Goal: Communication & Community: Answer question/provide support

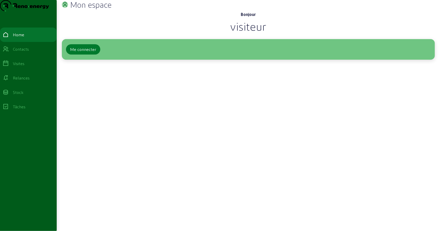
click at [80, 53] on div "Me connecter" at bounding box center [83, 49] width 26 height 6
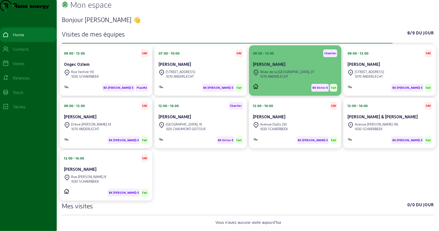
click at [284, 74] on div "Allée de la [GEOGRAPHIC_DATA], 37" at bounding box center [287, 72] width 54 height 5
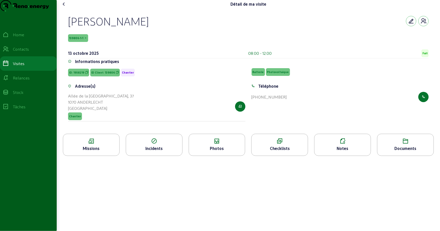
click at [228, 144] on icon at bounding box center [217, 141] width 56 height 6
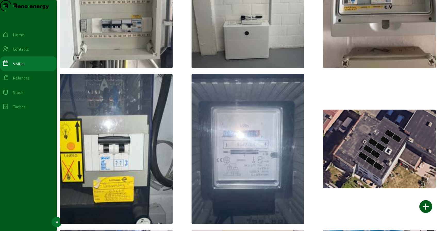
scroll to position [1082, 0]
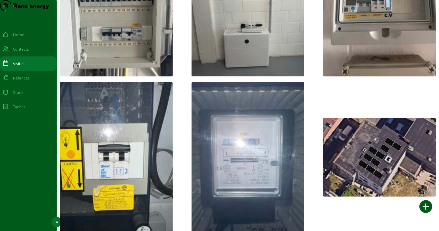
click at [22, 67] on div "Visites" at bounding box center [19, 64] width 12 height 6
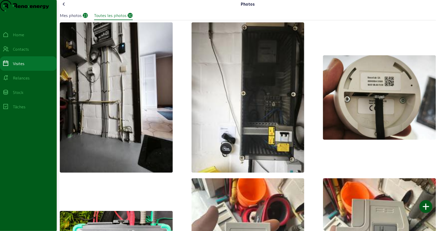
click at [67, 7] on icon at bounding box center [64, 4] width 6 height 6
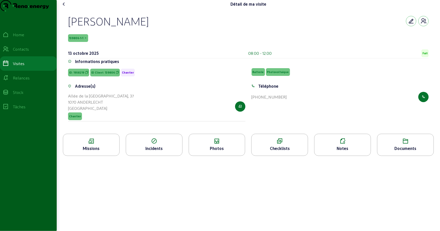
click at [283, 152] on div "Checklists" at bounding box center [279, 149] width 56 height 6
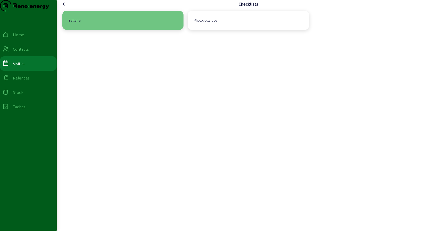
click at [96, 26] on div "Batterie" at bounding box center [122, 20] width 113 height 11
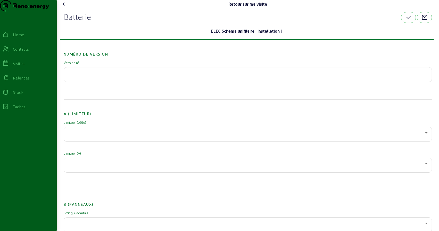
click at [101, 76] on input "text" at bounding box center [247, 73] width 359 height 6
click at [95, 136] on div at bounding box center [246, 133] width 357 height 6
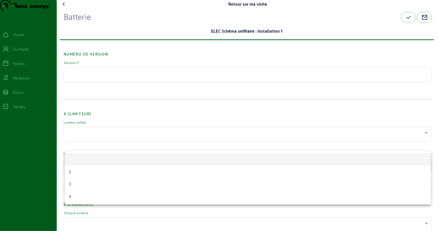
click at [99, 128] on div at bounding box center [219, 115] width 439 height 231
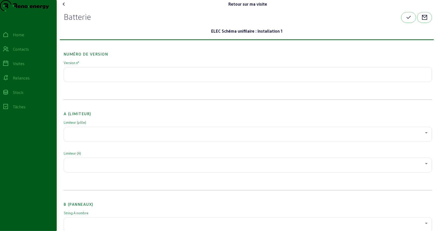
click at [97, 136] on div at bounding box center [246, 133] width 357 height 6
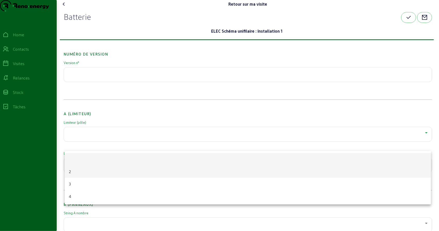
click at [79, 176] on mat-option "2" at bounding box center [248, 172] width 366 height 12
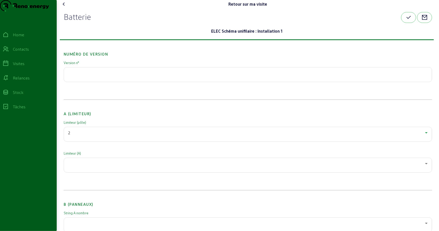
click at [85, 167] on div at bounding box center [246, 164] width 357 height 6
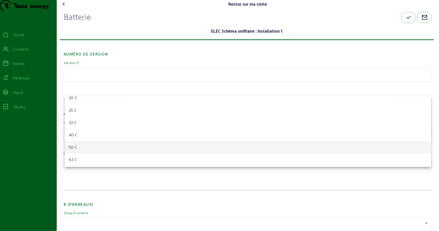
scroll to position [44, 0]
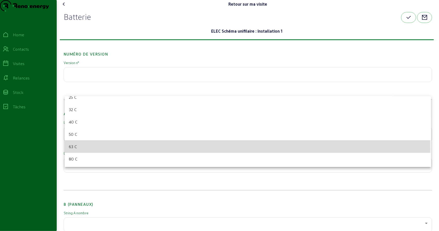
click at [84, 149] on mat-option "63 C" at bounding box center [248, 147] width 366 height 12
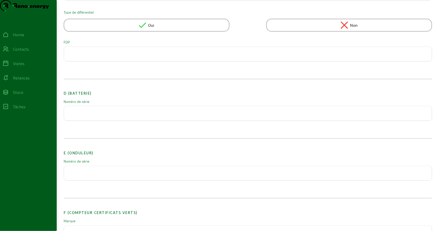
scroll to position [386, 0]
click at [96, 126] on div "Numéro de série" at bounding box center [248, 111] width 368 height 29
click at [98, 113] on input "text" at bounding box center [247, 110] width 359 height 6
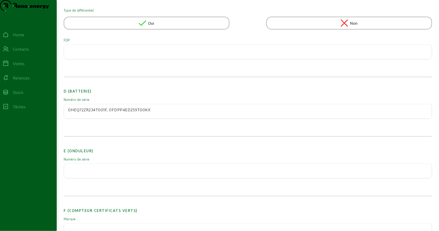
type input "0HEQ72ZR234T001F, 0FDPP4ED259T00KX"
click at [97, 173] on input "text" at bounding box center [247, 170] width 359 height 6
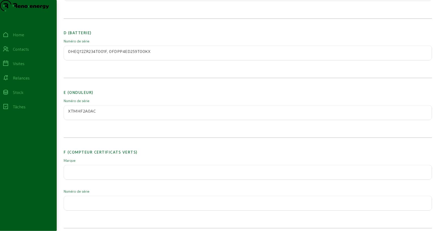
scroll to position [464, 0]
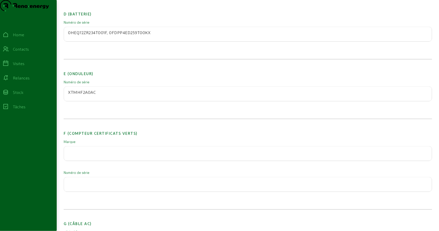
type input "XTMHF2A0AC"
click at [103, 161] on div at bounding box center [247, 154] width 359 height 14
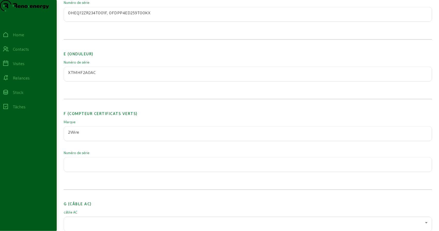
scroll to position [515, 0]
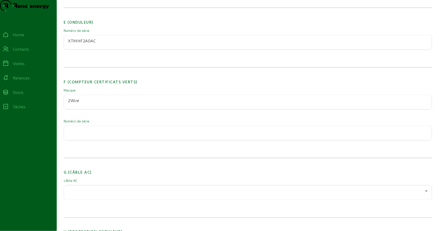
type input "2Wire"
click at [87, 140] on div at bounding box center [247, 133] width 359 height 14
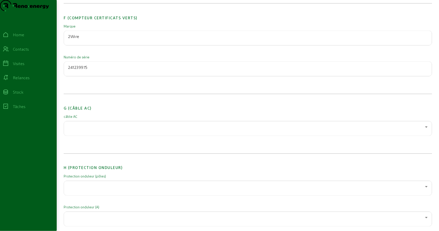
scroll to position [592, 0]
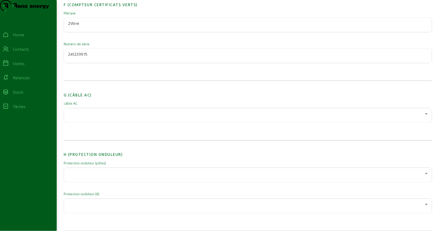
type input "241239975"
click at [86, 117] on div at bounding box center [246, 114] width 357 height 6
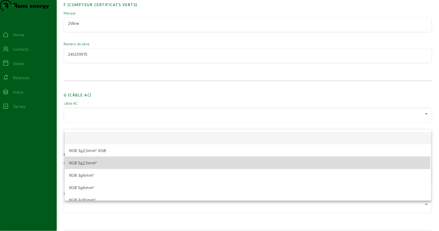
click at [95, 161] on span "XGB 5g2,5mm²" at bounding box center [83, 163] width 28 height 6
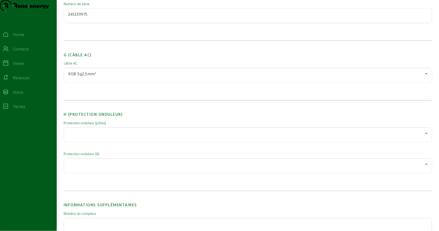
scroll to position [644, 0]
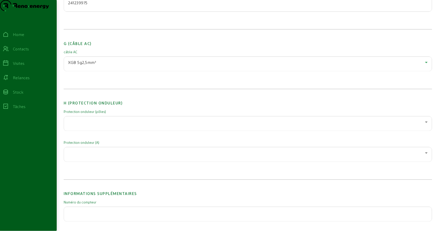
click at [105, 125] on div at bounding box center [246, 122] width 357 height 6
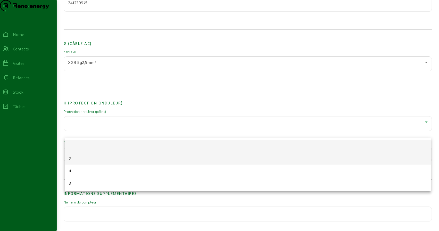
click at [79, 160] on mat-option "2" at bounding box center [248, 158] width 366 height 12
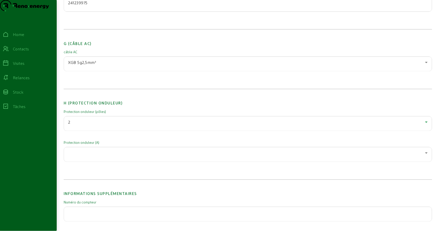
click at [98, 66] on div "XGB 5g2,5mm²" at bounding box center [246, 62] width 357 height 6
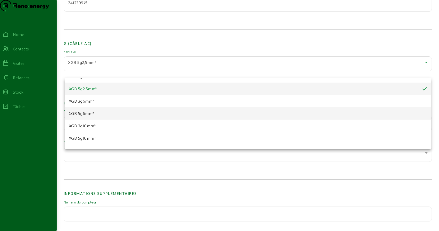
scroll to position [26, 0]
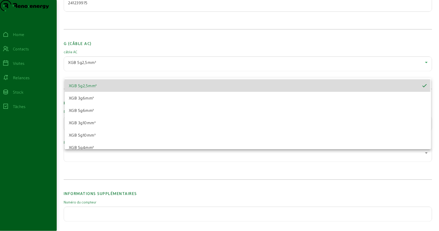
click at [95, 86] on span "XGB 5g2,5mm²" at bounding box center [83, 86] width 28 height 6
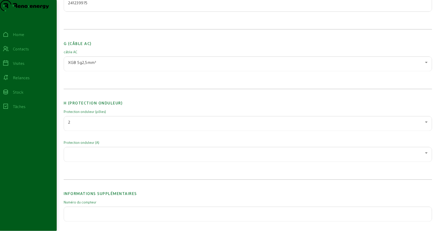
click at [94, 162] on div at bounding box center [247, 155] width 359 height 14
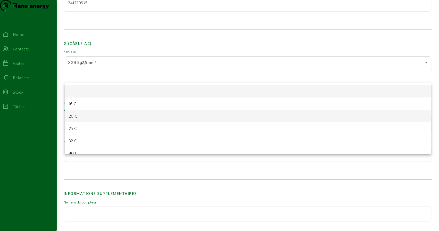
click at [89, 117] on mat-option "20 C" at bounding box center [248, 116] width 366 height 12
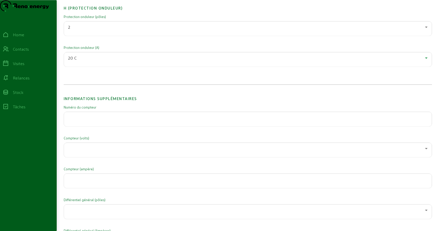
scroll to position [747, 0]
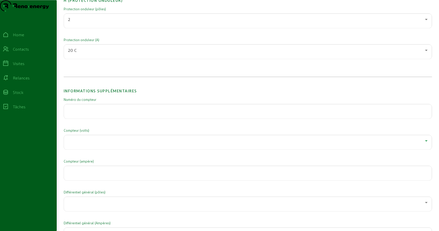
click at [101, 144] on div at bounding box center [246, 141] width 357 height 6
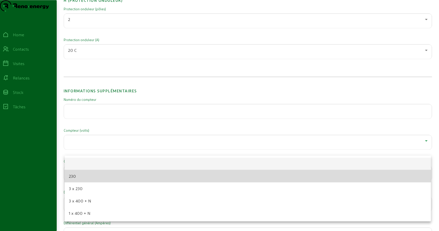
click at [84, 176] on mat-option "230" at bounding box center [248, 176] width 366 height 12
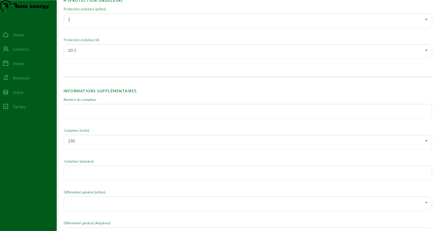
click at [93, 144] on div "230" at bounding box center [246, 141] width 357 height 6
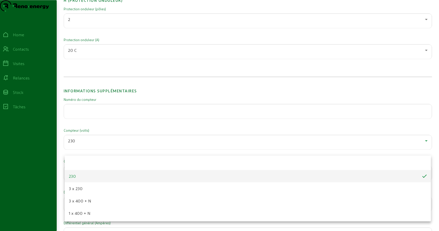
click at [81, 178] on mat-option "230" at bounding box center [248, 176] width 366 height 12
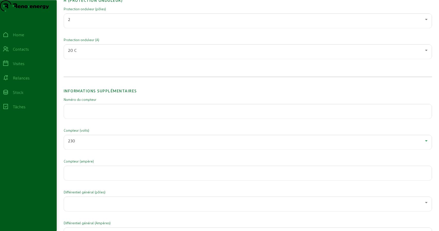
click at [87, 175] on input "number" at bounding box center [247, 172] width 359 height 6
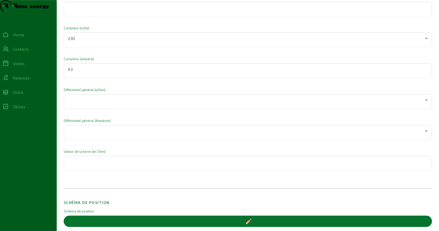
scroll to position [850, 0]
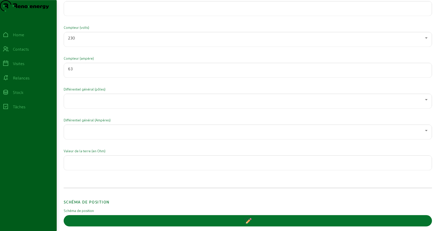
type input "63"
click at [95, 103] on div at bounding box center [246, 100] width 357 height 6
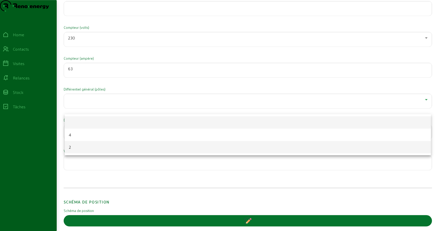
click at [79, 149] on mat-option "2" at bounding box center [248, 147] width 366 height 12
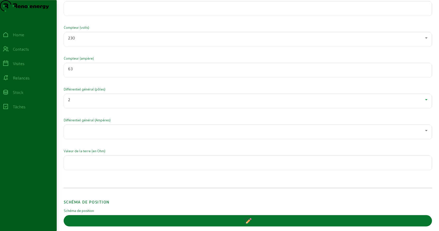
click at [109, 134] on div at bounding box center [246, 130] width 357 height 6
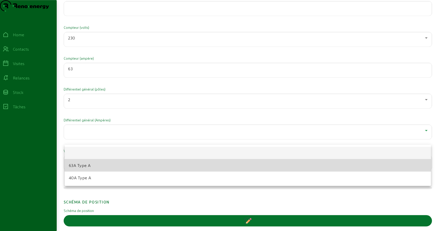
click at [83, 169] on mat-option "63A Type A" at bounding box center [248, 165] width 366 height 12
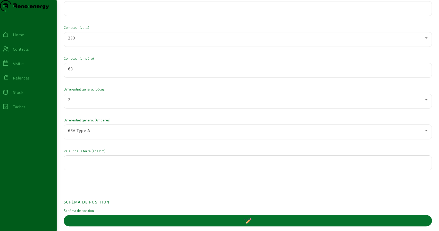
click at [92, 165] on input "number" at bounding box center [247, 161] width 359 height 6
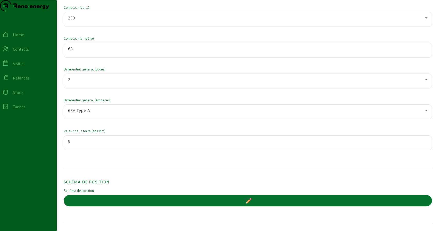
scroll to position [875, 0]
type input "9"
click at [241, 200] on button "button" at bounding box center [248, 200] width 368 height 11
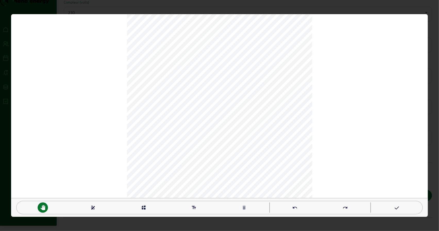
scroll to position [0, 0]
click at [145, 208] on mat-icon "interests" at bounding box center [143, 207] width 5 height 5
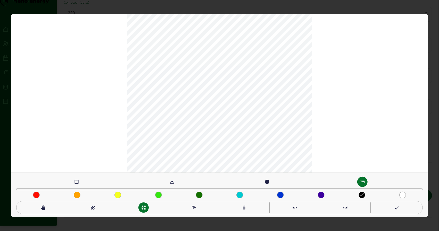
click at [74, 182] on mat-icon "check_box_outline_blank" at bounding box center [76, 182] width 5 height 5
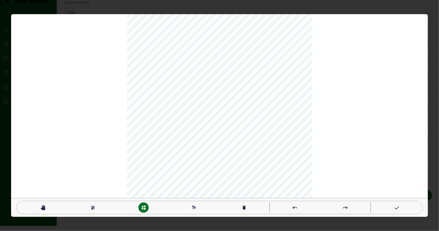
click at [194, 209] on mat-icon "text_fields" at bounding box center [193, 207] width 5 height 5
click at [43, 208] on mat-icon "pan_tool" at bounding box center [42, 207] width 5 height 5
type textarea "KWH"
click at [106, 83] on div "pan_tool draw interests text_fields delete undo redo" at bounding box center [219, 115] width 417 height 203
type textarea "TGBT"
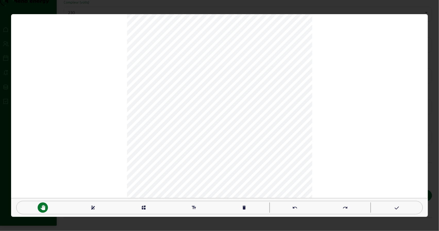
type textarea "ST"
click at [192, 209] on mat-icon "text_fields" at bounding box center [193, 207] width 5 height 5
click at [44, 207] on mat-icon "pan_tool" at bounding box center [42, 207] width 5 height 5
click at [109, 90] on div "pan_tool draw interests text_fields delete undo redo" at bounding box center [219, 115] width 417 height 203
type textarea "PV"
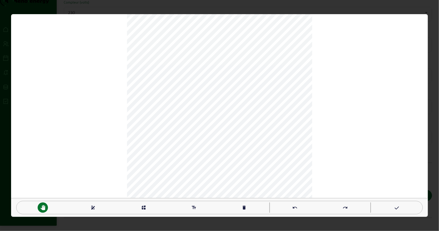
type textarea "A"
type textarea "BAT"
click at [193, 208] on mat-icon "text_fields" at bounding box center [193, 207] width 5 height 5
type textarea "GARAGE"
click at [45, 204] on div "pan_tool" at bounding box center [43, 208] width 10 height 10
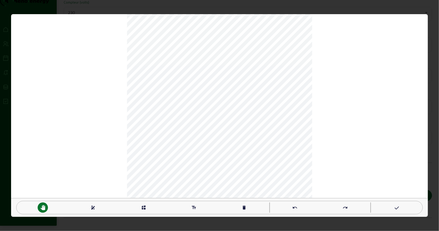
click at [98, 208] on div "draw" at bounding box center [93, 208] width 50 height 10
click at [393, 207] on icon at bounding box center [395, 208] width 5 height 6
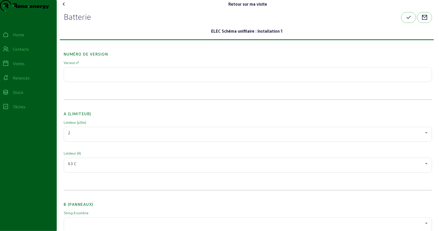
click at [407, 21] on icon "button" at bounding box center [408, 17] width 6 height 6
click at [406, 21] on icon "button" at bounding box center [408, 17] width 6 height 6
click at [66, 7] on icon at bounding box center [64, 4] width 6 height 6
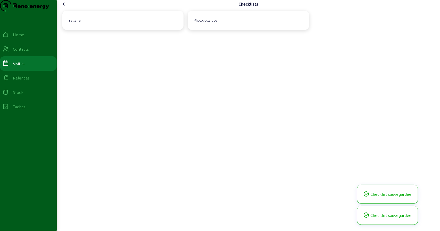
click at [66, 7] on icon at bounding box center [64, 4] width 6 height 6
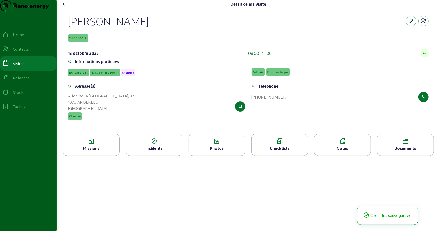
click at [201, 186] on div "Détail de ma visite [PERSON_NAME] 139806-1-1 [DATE] 08:00 - 12:00 Fait Informat…" at bounding box center [248, 115] width 383 height 231
click at [289, 185] on div "Détail de ma visite [PERSON_NAME] 139806-1-1 [DATE] 08:00 - 12:00 Fait Informat…" at bounding box center [248, 115] width 383 height 231
click at [335, 144] on icon at bounding box center [342, 141] width 56 height 6
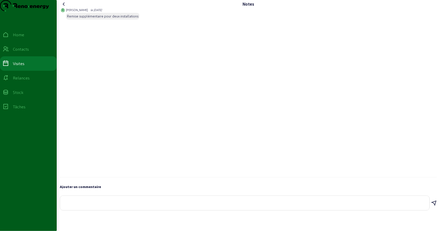
click at [119, 210] on div at bounding box center [244, 203] width 361 height 14
drag, startPoint x: 73, startPoint y: 27, endPoint x: 115, endPoint y: 27, distance: 42.2
click at [110, 19] on div "Remise supplémentaire pour deux installations" at bounding box center [102, 16] width 71 height 5
click at [119, 19] on div "Remise supplémentaire pour deux installations" at bounding box center [102, 16] width 71 height 5
drag, startPoint x: 87, startPoint y: 28, endPoint x: 113, endPoint y: 27, distance: 26.3
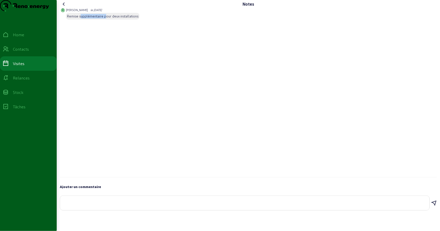
click at [108, 19] on div "Remise supplémentaire pour deux installations" at bounding box center [102, 16] width 71 height 5
click at [113, 19] on div "Remise supplémentaire pour deux installations" at bounding box center [102, 16] width 71 height 5
click at [90, 205] on textarea at bounding box center [244, 202] width 361 height 6
type textarea "A"
drag, startPoint x: 83, startPoint y: 214, endPoint x: 67, endPoint y: 215, distance: 15.7
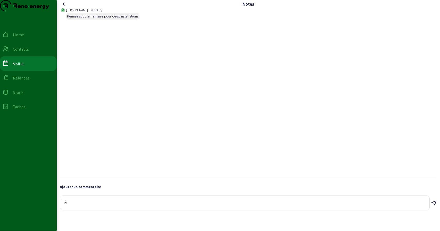
click at [67, 205] on textarea "A" at bounding box center [244, 202] width 361 height 6
click at [83, 205] on textarea "A" at bounding box center [244, 202] width 361 height 6
click at [84, 205] on textarea at bounding box center [244, 202] width 361 height 6
click at [103, 205] on textarea at bounding box center [244, 202] width 361 height 6
click at [112, 205] on textarea at bounding box center [244, 202] width 361 height 6
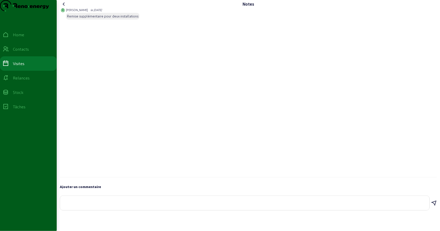
paste textarea "L'onduleur a des problèmes avec l'affichage, il ne fonctionne pas, donc je ne p…"
drag, startPoint x: 111, startPoint y: 214, endPoint x: 146, endPoint y: 214, distance: 35.0
click at [146, 205] on textarea "L'onduleur a des problèmes avec l'affichage, il ne fonctionne pas, donc je ne p…" at bounding box center [244, 202] width 361 height 6
click at [162, 205] on textarea "L'onduleur a des problèmes avec l'affichage, il ne fonctionne pas, donc je ne p…" at bounding box center [244, 202] width 361 height 6
drag, startPoint x: 151, startPoint y: 215, endPoint x: 173, endPoint y: 213, distance: 21.2
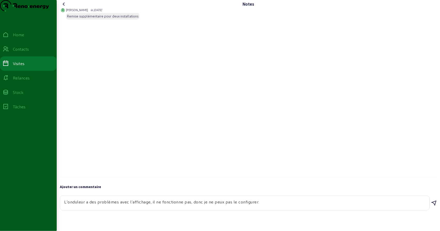
click at [173, 205] on textarea "L'onduleur a des problèmes avec l'affichage, il ne fonctionne pas, donc je ne p…" at bounding box center [244, 202] width 361 height 6
click at [190, 205] on textarea "L'onduleur a des problèmes avec l'affichage, il ne fonctionne pas, donc je ne p…" at bounding box center [244, 202] width 361 height 6
click at [231, 205] on textarea "L'onduleur a des problèmes avec l'affichage, il ne fonctionne pas, donc je ne p…" at bounding box center [244, 202] width 361 height 6
drag, startPoint x: 235, startPoint y: 214, endPoint x: 238, endPoint y: 212, distance: 3.5
click at [237, 205] on textarea "L'onduleur a des problèmes avec l'affichage, il ne fonctionne pas, donc je ne p…" at bounding box center [244, 202] width 361 height 6
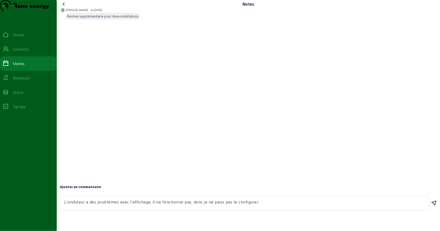
click at [271, 205] on textarea "L'onduleur a des problèmes avec l'affichage, il ne fonctionne pas, donc je ne p…" at bounding box center [244, 202] width 361 height 6
drag, startPoint x: 64, startPoint y: 215, endPoint x: 100, endPoint y: 210, distance: 36.3
click at [99, 210] on div "L'onduleur a des problèmes avec l'affichage, il ne fonctionne pas, donc je ne p…" at bounding box center [245, 203] width 370 height 15
drag, startPoint x: 104, startPoint y: 212, endPoint x: 146, endPoint y: 211, distance: 42.0
click at [145, 205] on textarea "L'onduleur a des problèmes avec l'affichage, il ne fonctionne pas, donc je ne p…" at bounding box center [244, 202] width 361 height 6
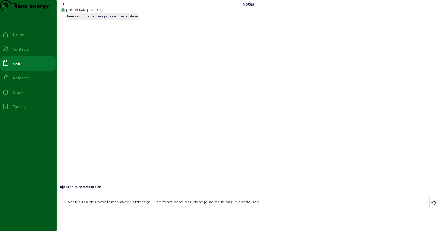
click at [168, 205] on textarea "L'onduleur a des problèmes avec l'affichage, il ne fonctionne pas, donc je ne p…" at bounding box center [244, 202] width 361 height 6
drag, startPoint x: 155, startPoint y: 215, endPoint x: 208, endPoint y: 212, distance: 52.6
click at [201, 205] on textarea "L'onduleur a des problèmes avec l'affichage, il ne fonctionne pas, donc je ne p…" at bounding box center [244, 202] width 361 height 6
drag, startPoint x: 223, startPoint y: 213, endPoint x: 231, endPoint y: 214, distance: 7.8
click at [225, 205] on textarea "L'onduleur a des problèmes avec l'affichage, il ne fonctionne pas, donc je ne p…" at bounding box center [244, 202] width 361 height 6
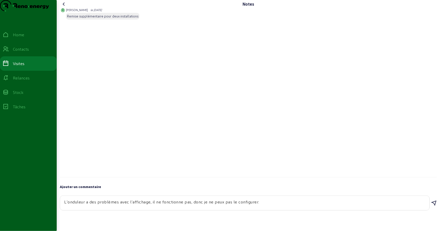
drag, startPoint x: 205, startPoint y: 214, endPoint x: 258, endPoint y: 214, distance: 52.5
click at [243, 205] on textarea "L'onduleur a des problèmes avec l'affichage, il ne fonctionne pas, donc je ne p…" at bounding box center [244, 202] width 361 height 6
click at [262, 205] on textarea "L'onduleur a des problèmes avec l'affichage, il ne fonctionne pas, donc je ne p…" at bounding box center [244, 202] width 361 height 6
drag, startPoint x: 273, startPoint y: 215, endPoint x: 193, endPoint y: 218, distance: 80.2
click at [192, 210] on div "L'onduleur a des problèmes avec l'affichage, il ne fonctionne pas, donc je ne p…" at bounding box center [244, 203] width 361 height 14
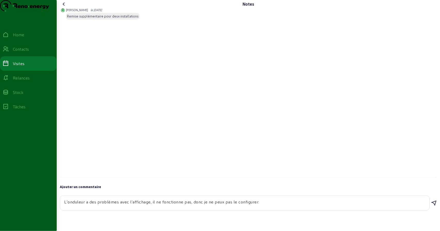
click at [216, 210] on div "L'onduleur a des problèmes avec l'affichage, il ne fonctionne pas, donc je ne p…" at bounding box center [244, 203] width 361 height 14
click at [206, 205] on textarea "L'onduleur a des problèmes avec l'affichage, il ne fonctionne pas, donc je ne p…" at bounding box center [244, 202] width 361 height 6
drag, startPoint x: 206, startPoint y: 213, endPoint x: 224, endPoint y: 212, distance: 17.5
click at [221, 205] on textarea "L'onduleur a des problèmes avec l'affichage, il ne fonctionne pas, donc je ne p…" at bounding box center [244, 202] width 361 height 6
drag, startPoint x: 243, startPoint y: 212, endPoint x: 246, endPoint y: 213, distance: 3.1
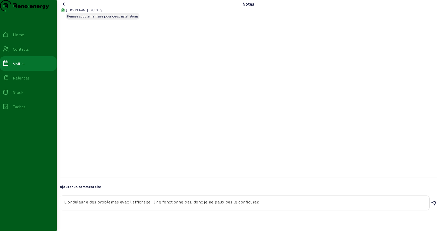
click at [244, 205] on textarea "L'onduleur a des problèmes avec l'affichage, il ne fonctionne pas, donc je ne p…" at bounding box center [244, 202] width 361 height 6
drag, startPoint x: 87, startPoint y: 214, endPoint x: 124, endPoint y: 209, distance: 37.6
click at [113, 205] on textarea "L'onduleur a des problèmes avec l'affichage, il ne fonctionne pas, donc je ne p…" at bounding box center [244, 202] width 361 height 6
drag, startPoint x: 126, startPoint y: 210, endPoint x: 137, endPoint y: 209, distance: 10.8
click at [130, 205] on textarea "L'onduleur a des problèmes avec l'affichage, il ne fonctionne pas, donc je ne p…" at bounding box center [244, 202] width 361 height 6
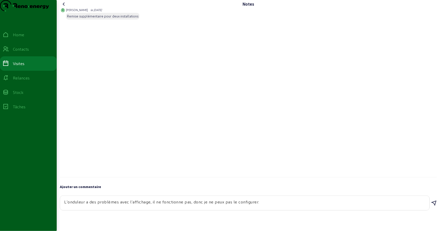
drag, startPoint x: 147, startPoint y: 212, endPoint x: 165, endPoint y: 212, distance: 18.0
click at [163, 205] on textarea "L'onduleur a des problèmes avec l'affichage, il ne fonctionne pas, donc je ne p…" at bounding box center [244, 202] width 361 height 6
click at [176, 205] on textarea "L'onduleur a des problèmes avec l'affichage, il ne fonctionne pas, donc je ne p…" at bounding box center [244, 202] width 361 height 6
drag, startPoint x: 150, startPoint y: 214, endPoint x: 132, endPoint y: 214, distance: 18.0
click at [132, 205] on textarea "L'onduleur a des problèmes avec l'affichage, il ne fonctionne pas, donc je ne p…" at bounding box center [244, 202] width 361 height 6
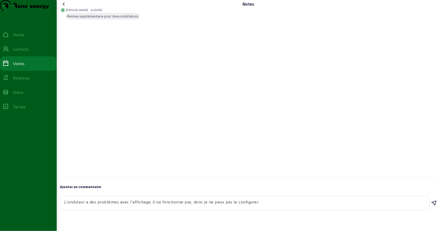
click at [131, 205] on textarea "L'onduleur a des problèmes avec l'affichage, il ne fonctionne pas, donc je ne p…" at bounding box center [244, 202] width 361 height 6
drag, startPoint x: 130, startPoint y: 215, endPoint x: 150, endPoint y: 213, distance: 20.7
click at [150, 205] on textarea "L'onduleur a des problèmes avec l'affichage, il ne fonctionne pas, donc je ne p…" at bounding box center [244, 202] width 361 height 6
paste textarea "ecran"
drag, startPoint x: 163, startPoint y: 213, endPoint x: 189, endPoint y: 212, distance: 25.2
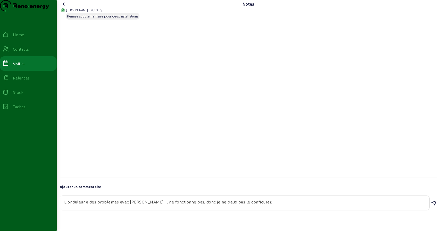
click at [181, 205] on textarea "L'onduleur a des problèmes avec [PERSON_NAME], il ne fonctionne pas, donc je ne…" at bounding box center [244, 202] width 361 height 6
drag, startPoint x: 195, startPoint y: 212, endPoint x: 207, endPoint y: 214, distance: 12.1
click at [196, 205] on textarea "L'onduleur a des problèmes avec [PERSON_NAME], il ne fonctionne pas, donc je ne…" at bounding box center [244, 202] width 361 height 6
drag, startPoint x: 218, startPoint y: 214, endPoint x: 237, endPoint y: 214, distance: 19.3
click at [221, 205] on textarea "L'onduleur a des problèmes avec [PERSON_NAME], il ne fonctionne pas, donc je ne…" at bounding box center [244, 202] width 361 height 6
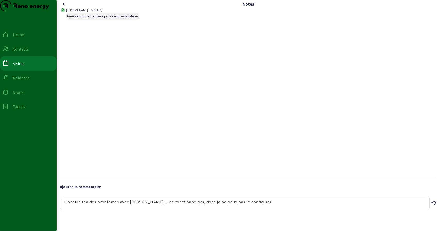
click at [261, 205] on textarea "L'onduleur a des problèmes avec [PERSON_NAME], il ne fonctionne pas, donc je ne…" at bounding box center [244, 202] width 361 height 6
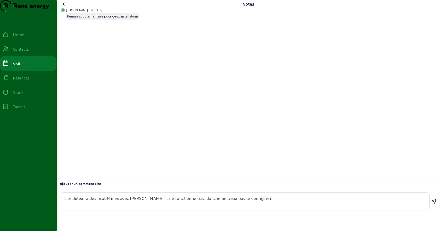
paste textarea "J'ai essayé de le redémarrer plusieurs fois, mais sans succès."
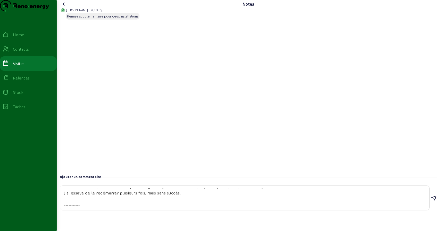
scroll to position [11, 0]
paste textarea "Un différentiel de 80A a été remplacé par un de 63A."
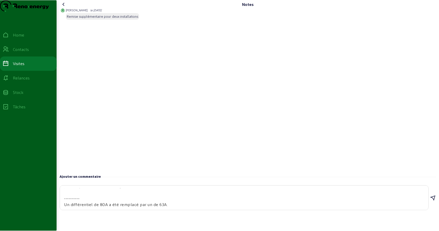
scroll to position [0, 0]
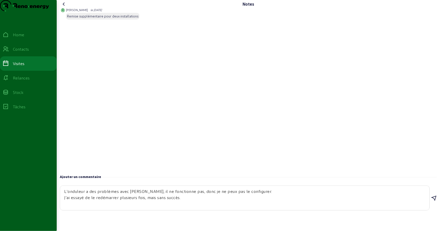
type textarea "L'onduleur a des problèmes avec [PERSON_NAME], il ne fonctionne pas, donc je ne…"
click at [432, 202] on icon at bounding box center [433, 198] width 6 height 6
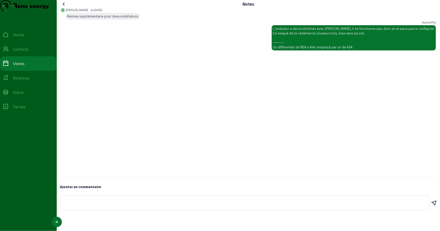
click at [28, 84] on link "Relances" at bounding box center [28, 78] width 57 height 14
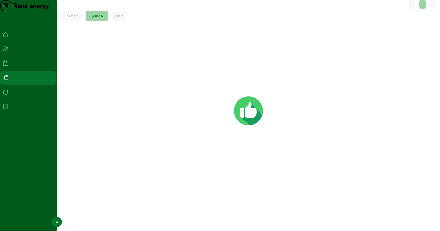
click at [24, 67] on div at bounding box center [29, 64] width 52 height 6
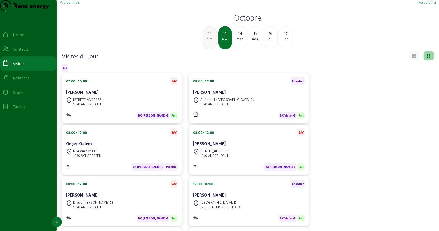
click at [24, 56] on link "Contacts" at bounding box center [28, 49] width 57 height 14
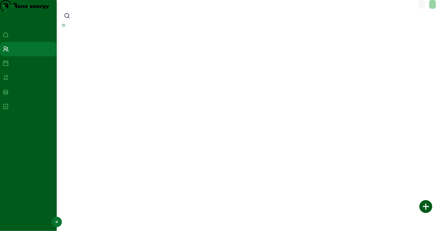
click at [24, 67] on div at bounding box center [29, 64] width 52 height 6
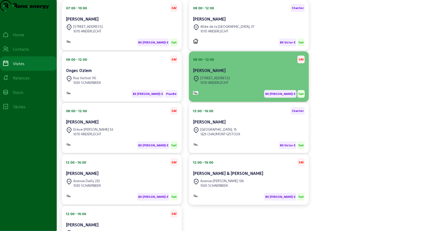
scroll to position [77, 0]
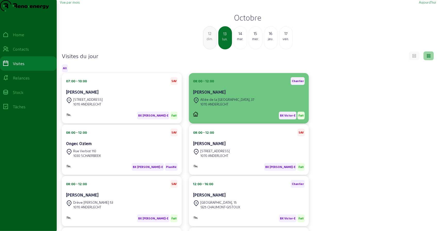
click at [221, 95] on cam-card-title "[PERSON_NAME]" at bounding box center [209, 92] width 32 height 5
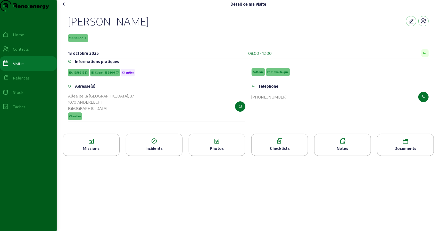
click at [334, 152] on div "Notes" at bounding box center [342, 149] width 56 height 6
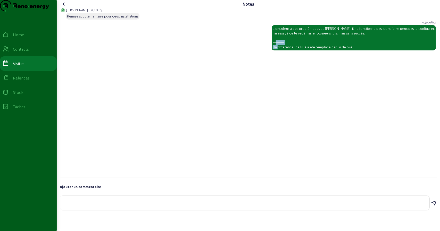
drag, startPoint x: 309, startPoint y: 57, endPoint x: 363, endPoint y: 54, distance: 53.6
click at [363, 49] on div "L'onduleur a des problèmes avec [PERSON_NAME], il ne fonctionne pas, donc je ne…" at bounding box center [353, 37] width 162 height 23
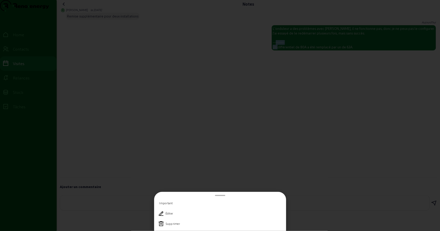
click at [359, 57] on div at bounding box center [220, 115] width 440 height 231
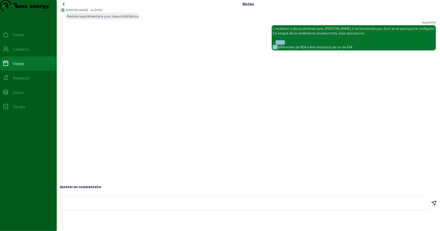
click at [237, 205] on textarea at bounding box center [244, 202] width 361 height 6
paste textarea "J'ai envoyé une vidéo à [PERSON_NAME]."
drag, startPoint x: 132, startPoint y: 212, endPoint x: 126, endPoint y: 210, distance: 5.8
click at [126, 208] on textarea "J'ai envoyé une vidéo à [PERSON_NAME]." at bounding box center [244, 201] width 361 height 12
paste textarea "De l'onduleur."
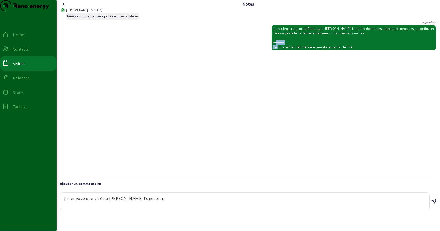
click at [129, 208] on textarea "J'ai envoyé une vidéo à [PERSON_NAME] l'onduleur." at bounding box center [244, 201] width 361 height 12
click at [162, 208] on textarea "J'ai envoyé une vidéo à [PERSON_NAME] de l'onduleur." at bounding box center [244, 201] width 361 height 12
click at [163, 208] on textarea "J'ai envoyé une vidéo à [PERSON_NAME] de l'onduleur." at bounding box center [244, 201] width 361 height 12
type textarea "J'ai envoyé une vidéo à [PERSON_NAME] de l'onduleur."
click at [431, 205] on icon at bounding box center [433, 202] width 6 height 6
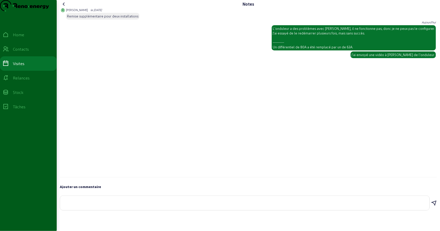
click at [126, 205] on textarea at bounding box center [244, 202] width 361 height 6
click at [20, 67] on div "Visites" at bounding box center [19, 64] width 12 height 6
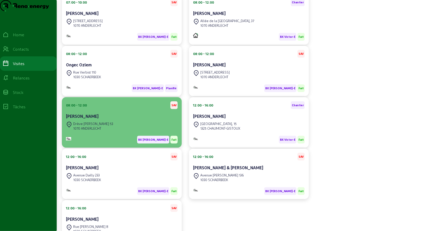
scroll to position [76, 0]
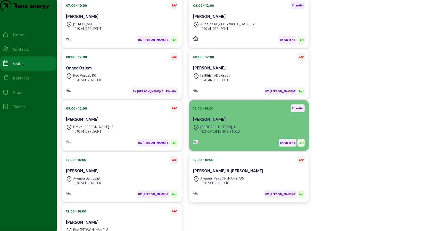
click at [221, 123] on div "[PERSON_NAME]" at bounding box center [249, 119] width 112 height 6
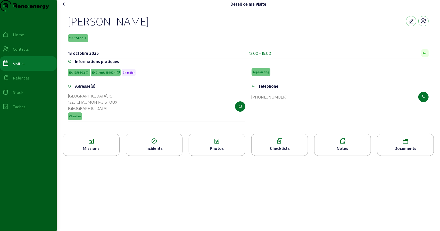
click at [107, 152] on div "Missions" at bounding box center [91, 149] width 56 height 6
click at [73, 156] on div "Missions" at bounding box center [91, 145] width 57 height 22
click at [347, 155] on div "Notes" at bounding box center [342, 145] width 57 height 22
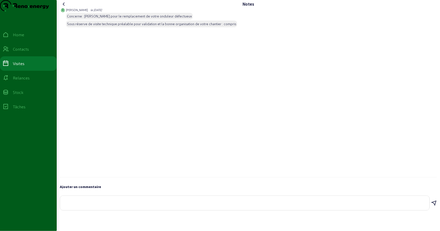
drag, startPoint x: 120, startPoint y: 34, endPoint x: 187, endPoint y: 32, distance: 66.5
click at [183, 26] on div "Sous réserve de visite technique préalable pour validation et la bonne organisa…" at bounding box center [151, 24] width 169 height 5
drag, startPoint x: 206, startPoint y: 33, endPoint x: 212, endPoint y: 33, distance: 6.2
click at [212, 26] on div "Sous réserve de visite technique préalable pour validation et la bonne organisa…" at bounding box center [151, 24] width 169 height 5
click at [155, 27] on span "Sous réserve de visite technique préalable pour validation et la bonne organisa…" at bounding box center [151, 24] width 171 height 7
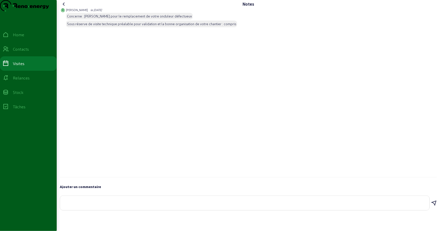
click at [102, 205] on textarea at bounding box center [244, 202] width 361 height 6
paste textarea "La liste de contrôle n'est pas ouverte,"
drag, startPoint x: 68, startPoint y: 214, endPoint x: 103, endPoint y: 215, distance: 34.5
click at [103, 205] on textarea "La liste de contrôle n'est pas ouverte," at bounding box center [244, 202] width 361 height 6
click at [132, 205] on textarea "Le check-list n'est pas ouverte," at bounding box center [244, 202] width 361 height 6
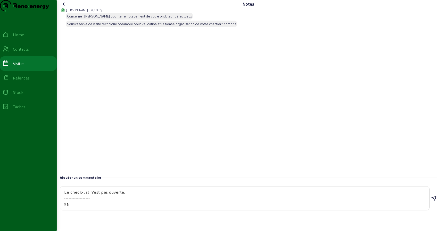
paste textarea "La liste de contrôle n'est pas ouverte,"
paste textarea "de l'onduleur."
click at [73, 208] on textarea "Le check-list n'est pas ouverte, ------------------ SN lde l'onduleur." at bounding box center [244, 198] width 361 height 19
click at [107, 208] on textarea "Le check-list n'est pas ouverte, ------------------ SN de l'onduleur." at bounding box center [244, 198] width 361 height 19
click at [109, 208] on textarea "Le check-list n'est pas ouverte, ------------------ SN de l'onduleur:" at bounding box center [244, 198] width 361 height 19
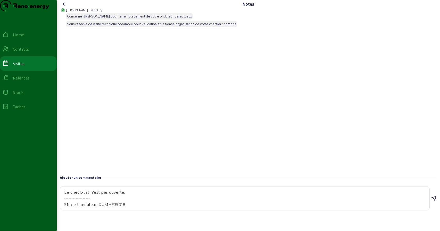
click at [136, 208] on textarea "Le check-list n'est pas ouverte, ------------------ SN de l'onduleur: XUMHF3501B" at bounding box center [244, 198] width 361 height 19
drag, startPoint x: 130, startPoint y: 216, endPoint x: 122, endPoint y: 217, distance: 8.3
click at [122, 208] on textarea "Le check-list n'est pas ouverte, ------------------ SN de l'onduleur: XUMHF3501B" at bounding box center [244, 198] width 361 height 19
click at [129, 208] on textarea "Le check-list n'est pas ouverte, ------------------ SN de l'onduleur: XUMHF3501B" at bounding box center [244, 198] width 361 height 19
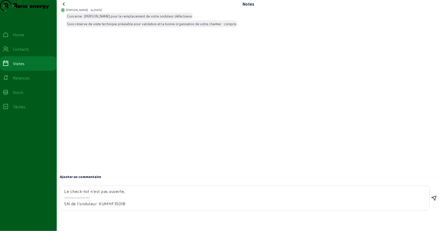
type textarea "Le check-list n'est pas ouverte, ------------------ SN de l'onduleur: XUMHF3501B"
